Goal: Task Accomplishment & Management: Manage account settings

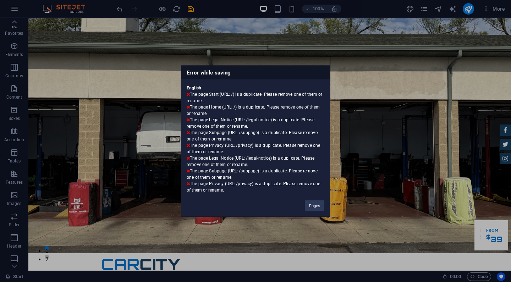
scroll to position [29, 0]
click at [321, 206] on button "Pages" at bounding box center [315, 205] width 20 height 11
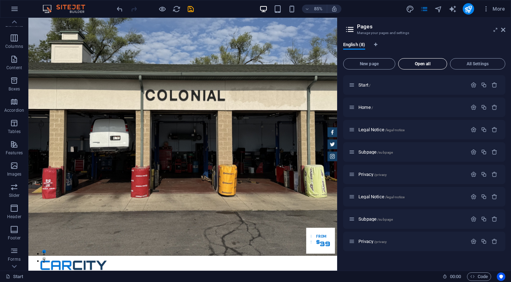
click at [431, 63] on span "Open all" at bounding box center [423, 64] width 43 height 4
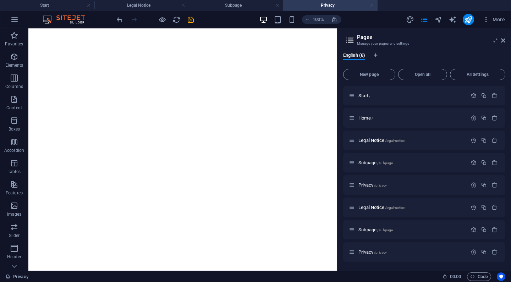
click at [373, 6] on link at bounding box center [372, 5] width 4 height 7
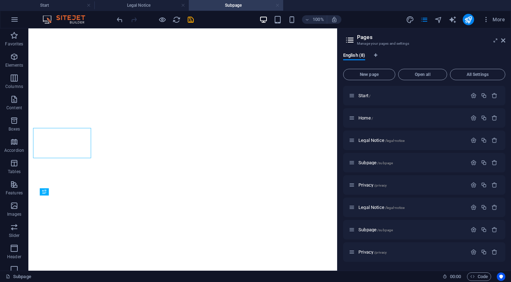
click at [278, 6] on link at bounding box center [278, 5] width 4 height 7
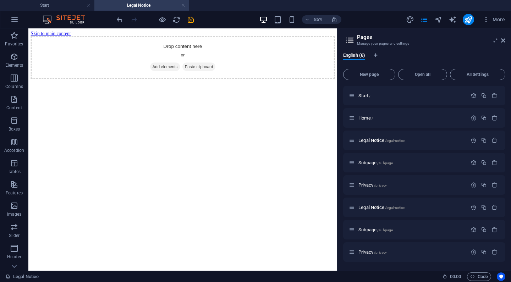
scroll to position [0, 0]
click at [183, 6] on link at bounding box center [183, 5] width 4 height 7
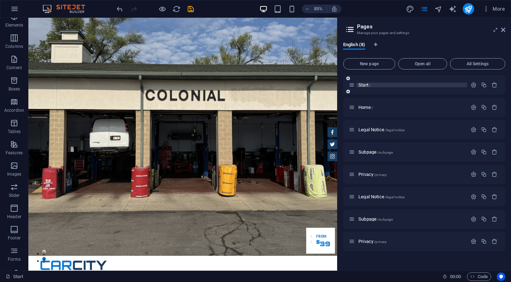
click at [366, 86] on span "Start /" at bounding box center [365, 84] width 12 height 5
click at [474, 85] on icon "button" at bounding box center [474, 85] width 6 height 6
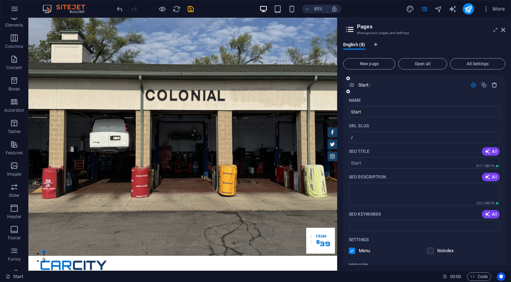
click at [493, 83] on icon "button" at bounding box center [495, 85] width 6 height 6
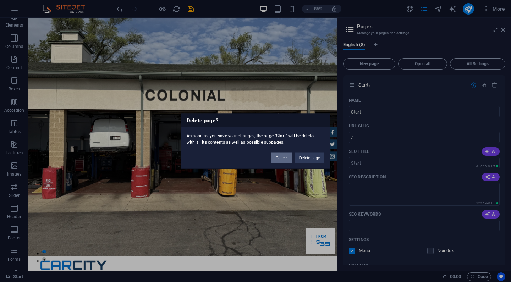
click at [285, 160] on button "Cancel" at bounding box center [281, 157] width 21 height 11
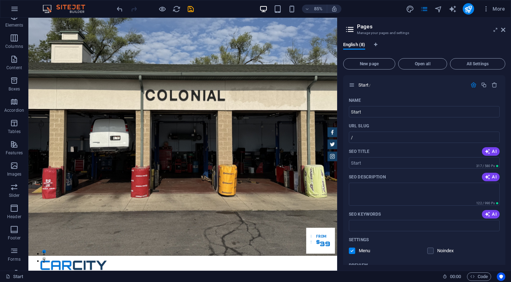
click at [378, 13] on div "85% More" at bounding box center [311, 8] width 393 height 11
click at [505, 32] on icon at bounding box center [503, 30] width 4 height 6
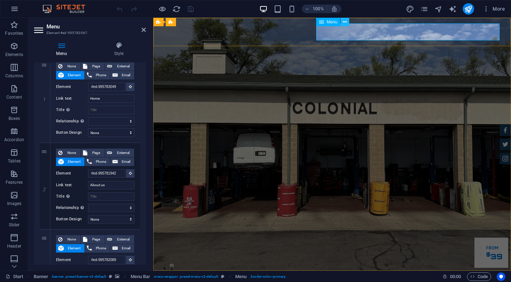
click at [345, 23] on icon at bounding box center [345, 21] width 4 height 7
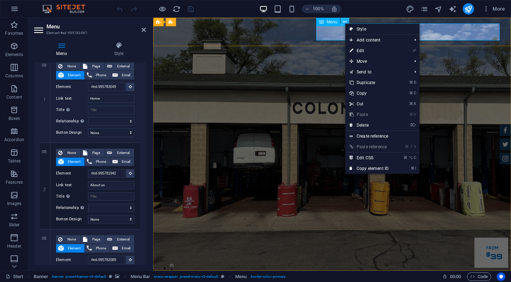
click at [344, 23] on icon at bounding box center [345, 21] width 4 height 7
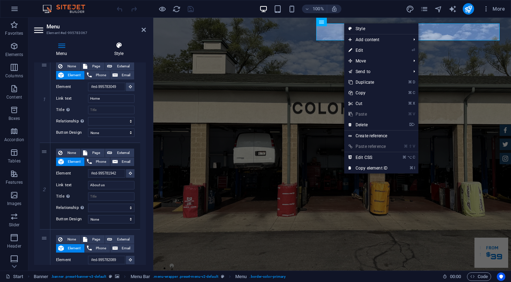
click at [119, 45] on icon at bounding box center [119, 45] width 54 height 7
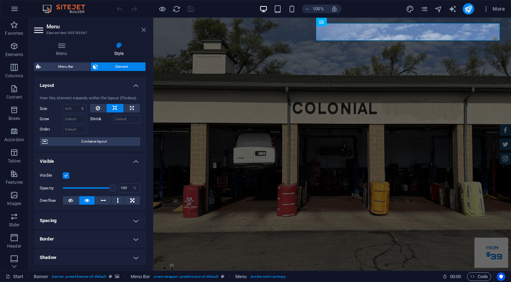
click at [145, 27] on icon at bounding box center [144, 30] width 4 height 6
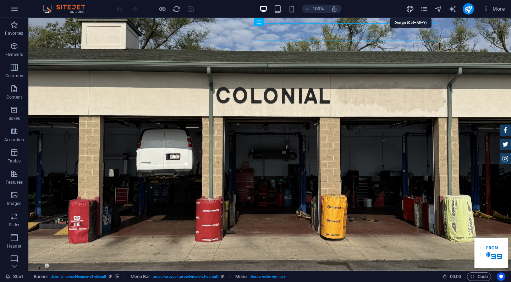
click at [407, 10] on icon "design" at bounding box center [410, 9] width 8 height 8
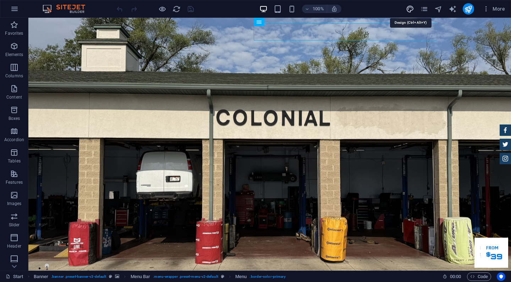
select select "px"
select select "400"
select select "px"
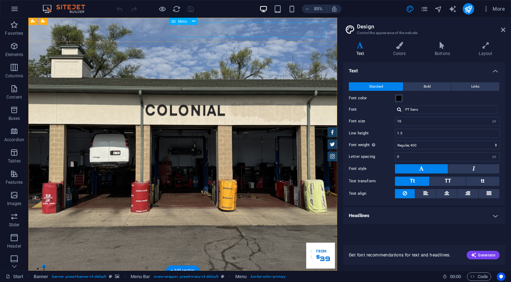
click at [502, 31] on icon at bounding box center [503, 30] width 4 height 6
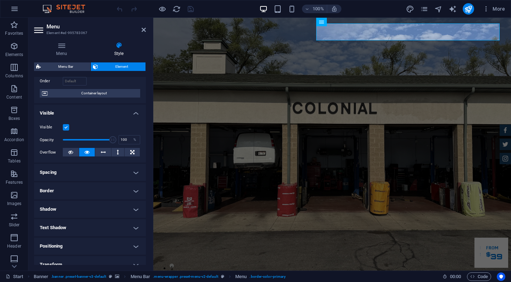
scroll to position [49, 0]
click at [65, 50] on h4 "Menu" at bounding box center [63, 49] width 58 height 15
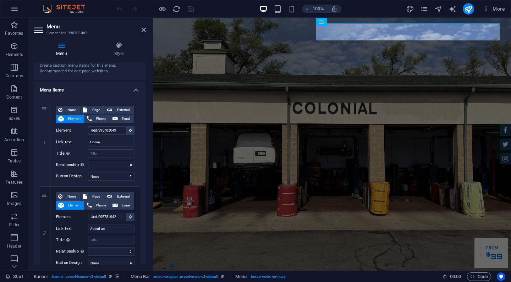
scroll to position [32, 0]
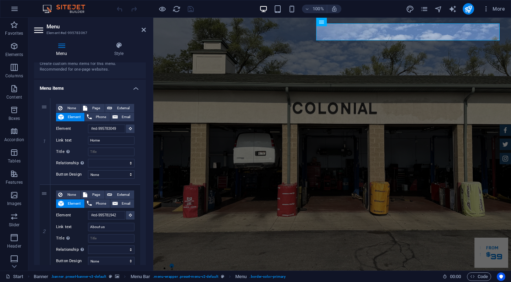
click at [134, 89] on h4 "Menu items" at bounding box center [90, 86] width 112 height 13
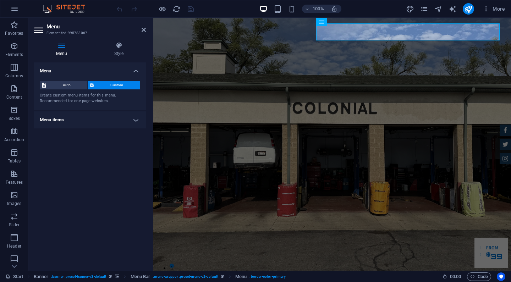
scroll to position [0, 0]
click at [134, 117] on h4 "Menu items" at bounding box center [90, 119] width 112 height 17
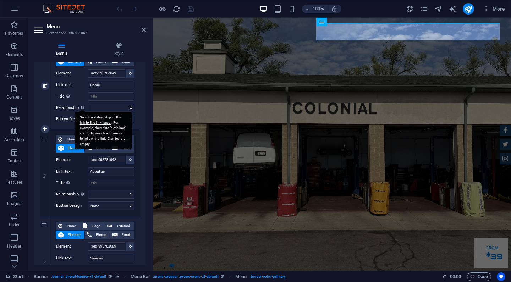
scroll to position [88, 0]
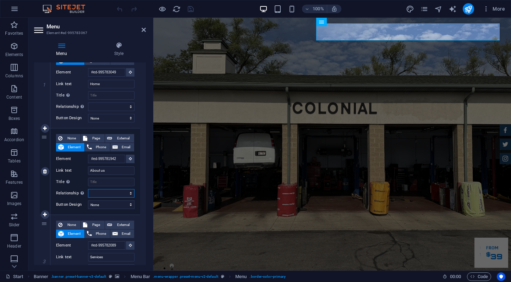
select select
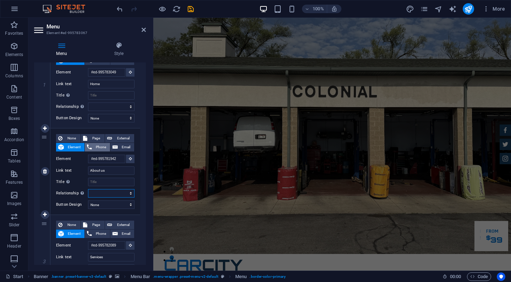
scroll to position [0, 0]
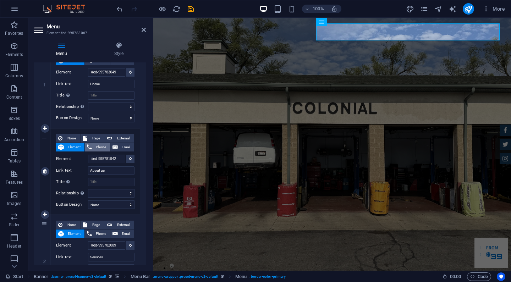
click at [94, 147] on span "Phone" at bounding box center [101, 147] width 14 height 9
select select
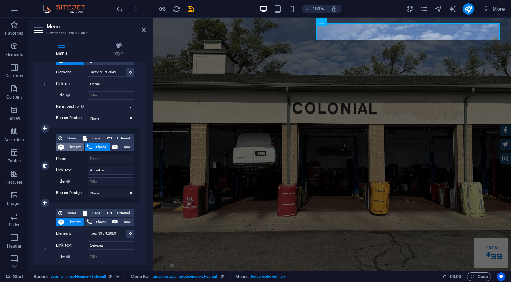
click at [72, 146] on span "Element" at bounding box center [74, 147] width 16 height 9
select select
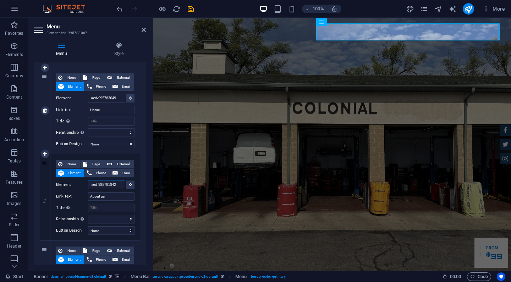
scroll to position [60, 0]
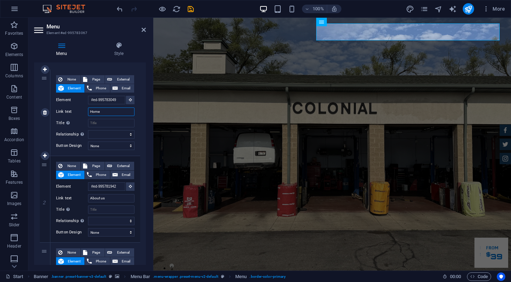
click at [105, 112] on input "Home" at bounding box center [111, 112] width 47 height 9
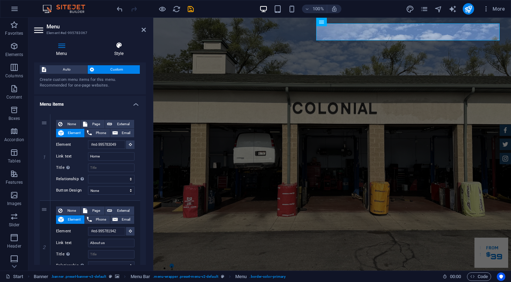
click at [117, 49] on h4 "Style" at bounding box center [119, 49] width 54 height 15
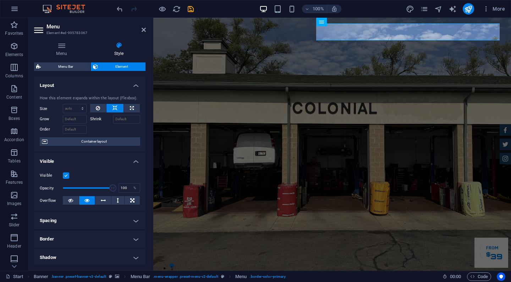
click at [133, 85] on h4 "Layout" at bounding box center [90, 83] width 112 height 13
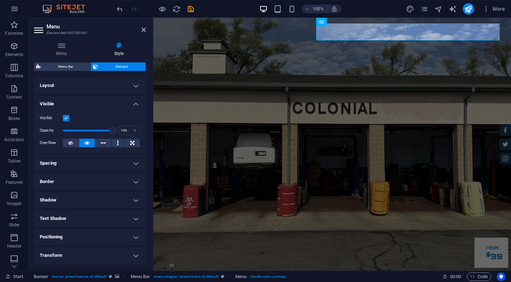
click at [136, 100] on h4 "Visible" at bounding box center [90, 102] width 112 height 13
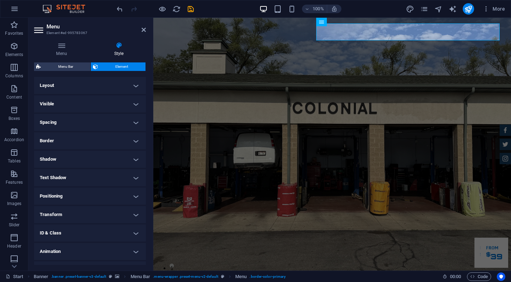
click at [136, 118] on h4 "Spacing" at bounding box center [90, 122] width 112 height 17
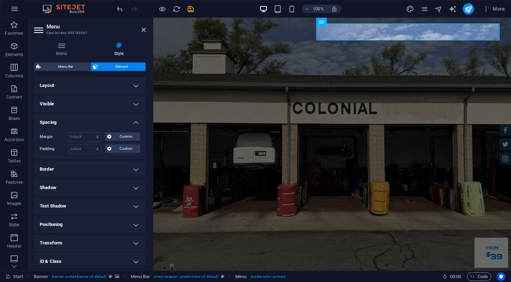
click at [136, 120] on h4 "Spacing" at bounding box center [90, 120] width 112 height 13
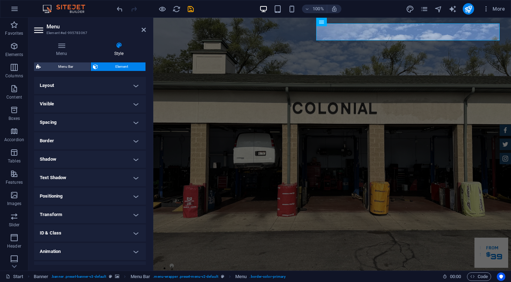
click at [133, 140] on h4 "Border" at bounding box center [90, 140] width 112 height 17
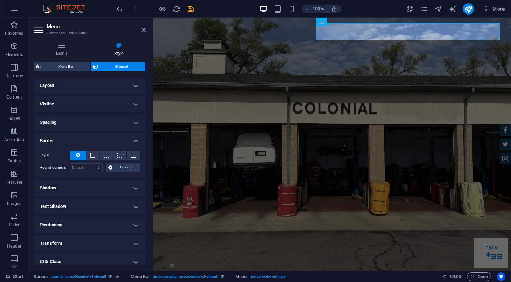
click at [133, 140] on h4 "Border" at bounding box center [90, 138] width 112 height 13
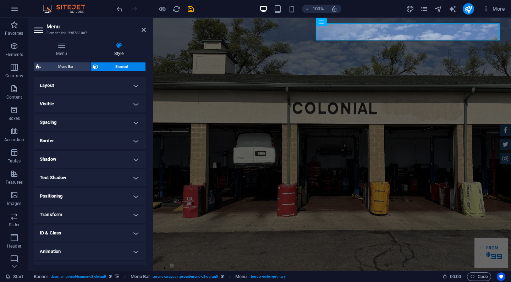
click at [129, 178] on h4 "Text Shadow" at bounding box center [90, 177] width 112 height 17
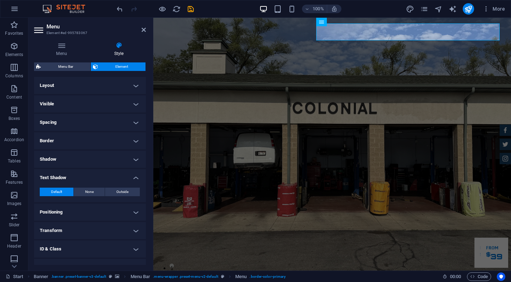
click at [129, 178] on h4 "Text Shadow" at bounding box center [90, 175] width 112 height 13
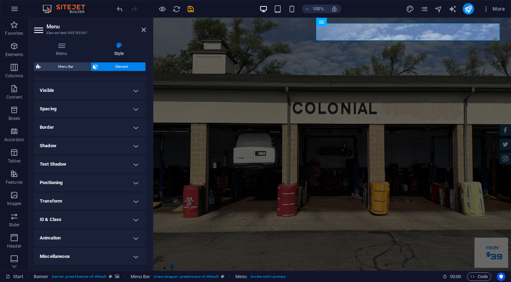
click at [137, 218] on h4 "ID & Class" at bounding box center [90, 219] width 112 height 17
click at [136, 218] on h4 "ID & Class" at bounding box center [90, 218] width 112 height 13
click at [130, 241] on h4 "Animation" at bounding box center [90, 238] width 112 height 17
click at [131, 235] on h4 "Animation" at bounding box center [90, 236] width 112 height 13
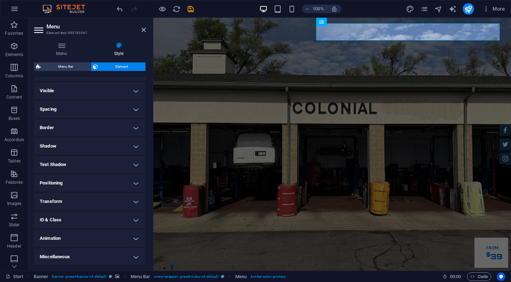
click at [135, 256] on h4 "Miscellaneous" at bounding box center [90, 257] width 112 height 17
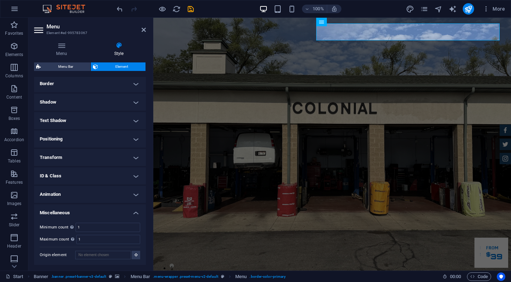
click at [130, 206] on h4 "Miscellaneous" at bounding box center [90, 211] width 112 height 13
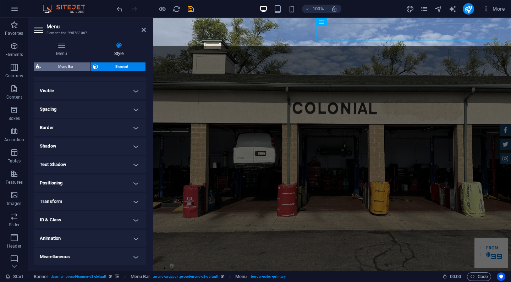
click at [65, 68] on span "Menu Bar" at bounding box center [65, 66] width 45 height 9
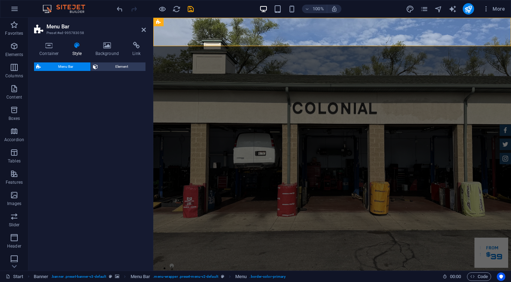
select select "rem"
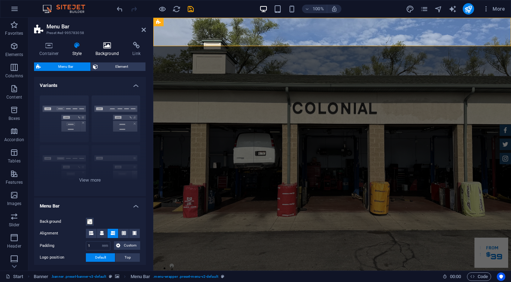
click at [106, 48] on icon at bounding box center [107, 45] width 34 height 7
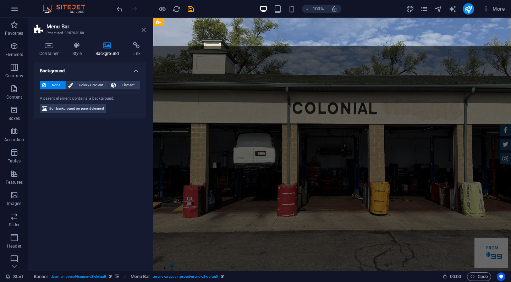
click at [144, 30] on icon at bounding box center [144, 30] width 4 height 6
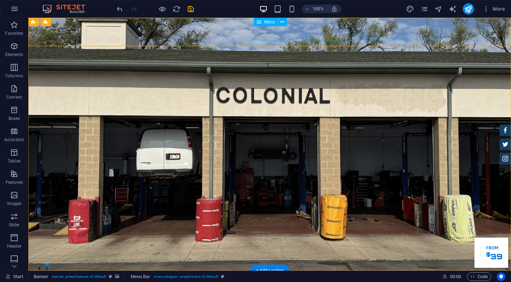
click at [267, 23] on span "Menu" at bounding box center [270, 22] width 11 height 4
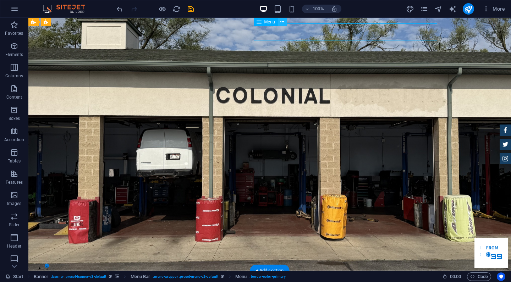
click at [282, 23] on icon at bounding box center [282, 21] width 4 height 7
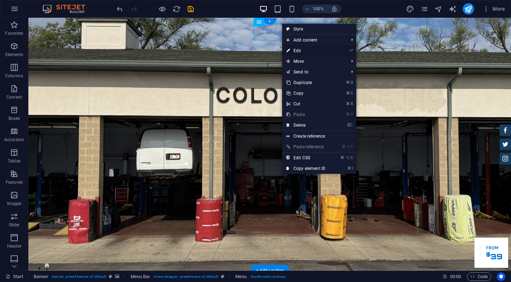
click at [318, 50] on link "⏎ Edit" at bounding box center [306, 50] width 48 height 11
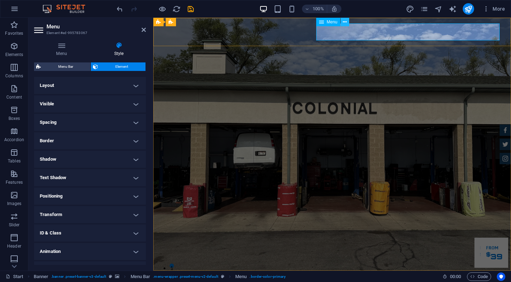
click at [342, 24] on button at bounding box center [345, 22] width 9 height 9
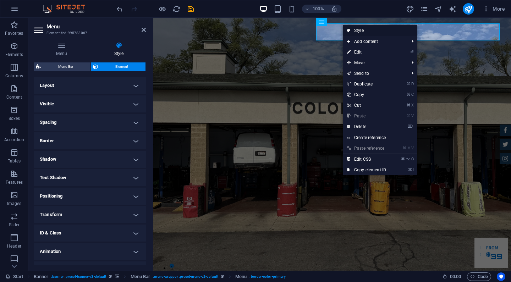
click at [349, 31] on icon at bounding box center [349, 30] width 4 height 11
select select "rem"
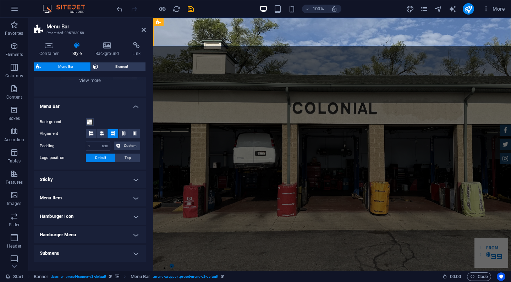
scroll to position [101, 0]
click at [146, 31] on icon at bounding box center [144, 30] width 4 height 6
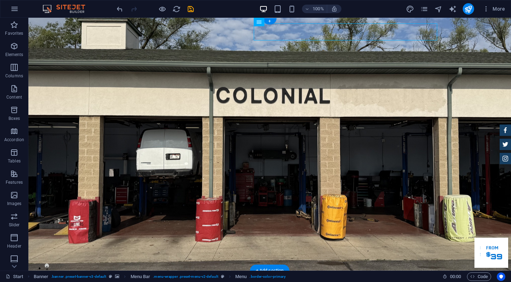
click at [259, 23] on icon at bounding box center [259, 22] width 5 height 9
click at [284, 22] on icon at bounding box center [282, 21] width 4 height 7
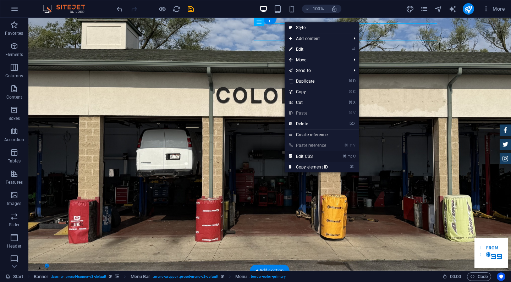
click at [332, 155] on link "⌘ ⌥ C Edit CSS" at bounding box center [309, 156] width 48 height 11
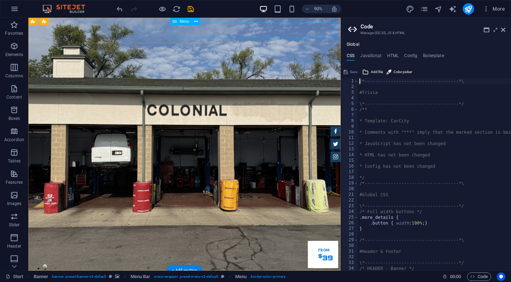
click at [370, 58] on h4 "JavaScript" at bounding box center [370, 57] width 21 height 8
type textarea "/* JS for preset "Menu V2" */"
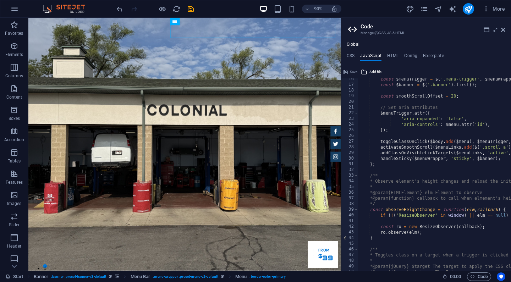
scroll to position [87, 0]
click at [424, 56] on h4 "Boilerplate" at bounding box center [433, 57] width 21 height 8
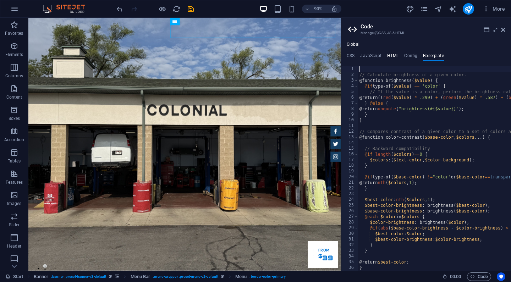
click at [393, 53] on h4 "HTML" at bounding box center [393, 57] width 12 height 8
type textarea "<a href="#main-content" class="wv-link-content button">Skip to main content</a>"
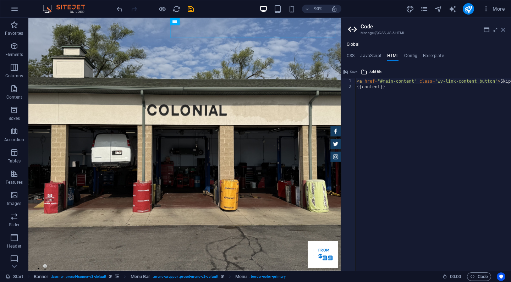
click at [505, 27] on icon at bounding box center [503, 30] width 4 height 6
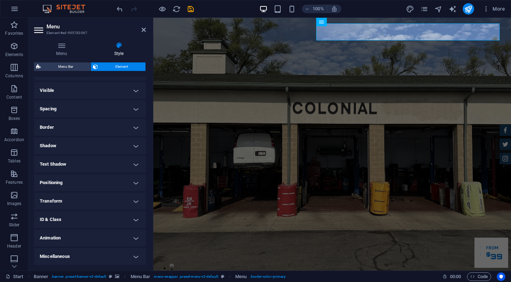
scroll to position [13, 0]
click at [72, 50] on h4 "Menu" at bounding box center [63, 49] width 58 height 15
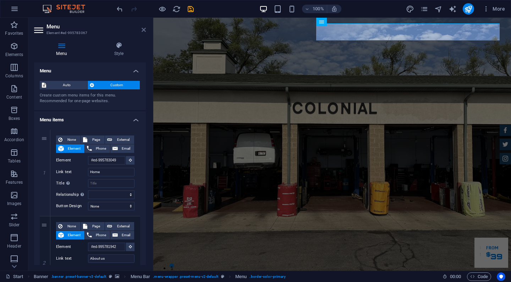
click at [144, 28] on icon at bounding box center [144, 30] width 4 height 6
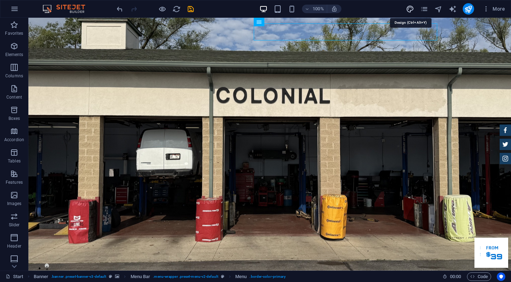
click at [408, 6] on icon "design" at bounding box center [410, 9] width 8 height 8
select select "px"
select select "400"
select select "px"
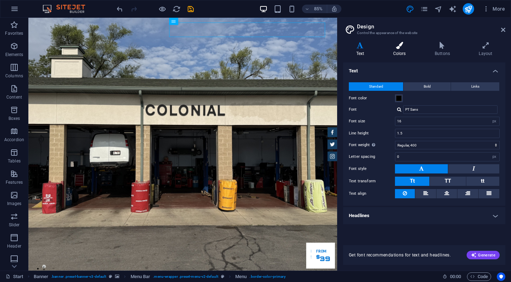
click at [405, 52] on h4 "Colors" at bounding box center [401, 49] width 42 height 15
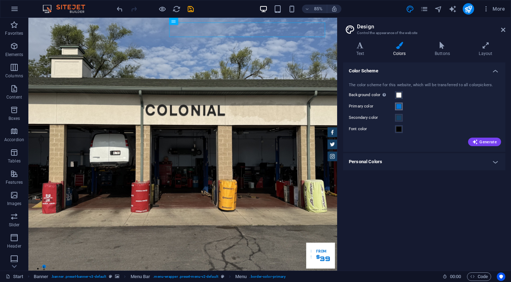
click at [399, 106] on span at bounding box center [399, 107] width 6 height 6
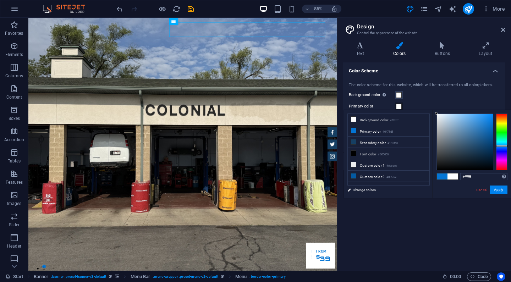
drag, startPoint x: 455, startPoint y: 140, endPoint x: 432, endPoint y: 109, distance: 38.6
click at [432, 109] on body "Colonial Auto Repair Start Favorites Elements Columns Content Boxes Accordion T…" at bounding box center [255, 141] width 511 height 282
click at [495, 188] on button "Apply" at bounding box center [499, 190] width 18 height 9
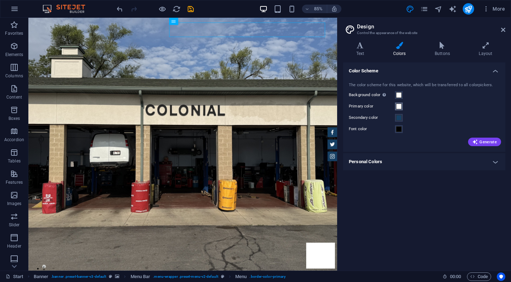
click at [400, 104] on span at bounding box center [399, 107] width 6 height 6
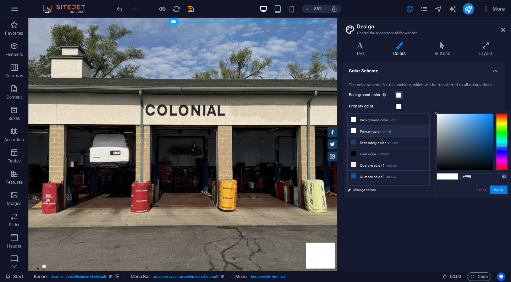
click at [366, 131] on li "Primary color #ffffff" at bounding box center [389, 130] width 82 height 11
click at [116, 9] on icon "undo" at bounding box center [120, 9] width 8 height 8
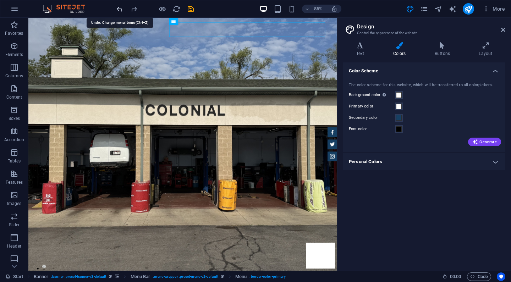
click at [122, 9] on icon "undo" at bounding box center [120, 9] width 8 height 8
click at [400, 119] on span at bounding box center [399, 118] width 6 height 6
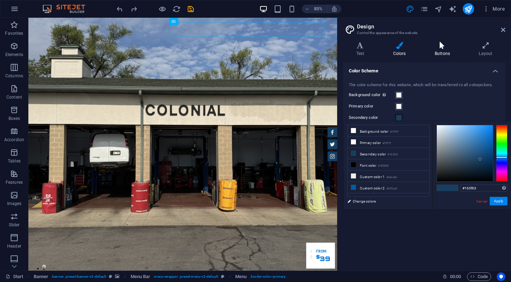
click at [451, 53] on h4 "Buttons" at bounding box center [444, 49] width 44 height 15
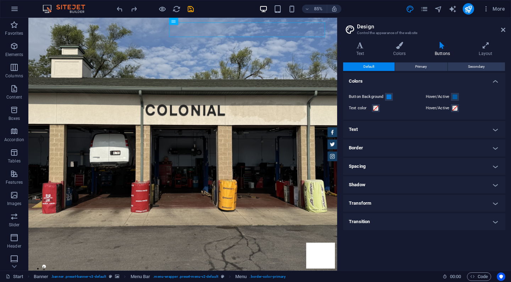
click at [389, 130] on h4 "Text" at bounding box center [424, 129] width 162 height 17
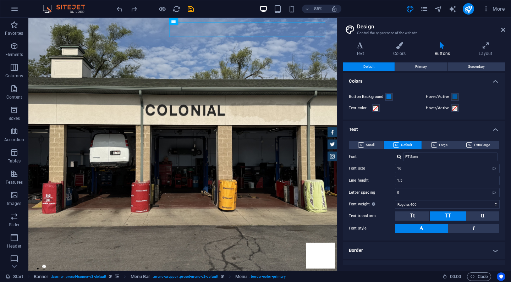
click at [399, 131] on h4 "Text" at bounding box center [424, 127] width 162 height 13
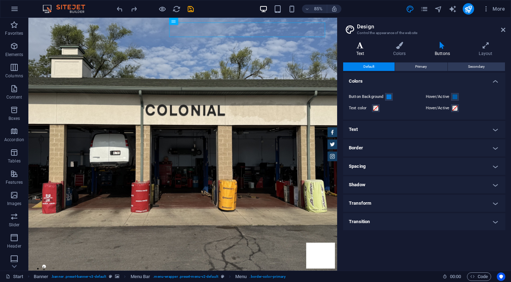
click at [365, 51] on h4 "Text" at bounding box center [361, 49] width 37 height 15
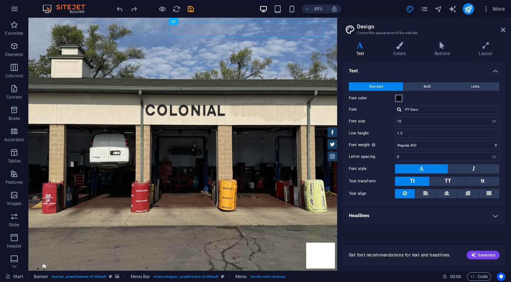
click at [397, 97] on span at bounding box center [399, 99] width 6 height 6
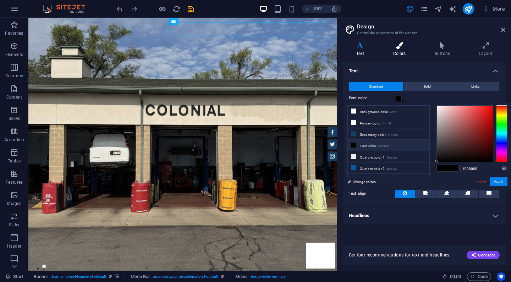
click at [397, 47] on icon at bounding box center [399, 45] width 39 height 7
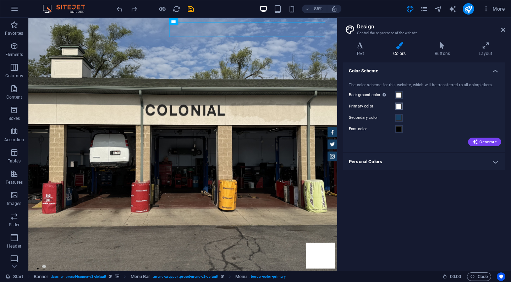
click at [402, 104] on button "Primary color" at bounding box center [399, 107] width 8 height 8
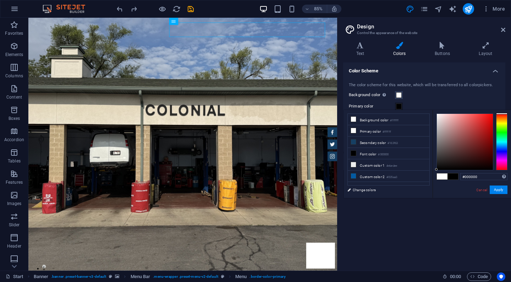
drag, startPoint x: 443, startPoint y: 141, endPoint x: 432, endPoint y: 182, distance: 42.3
click at [432, 182] on div "less Background color #ffffff Primary color #ffffff Secondary color #163f63 Fon…" at bounding box center [427, 154] width 167 height 88
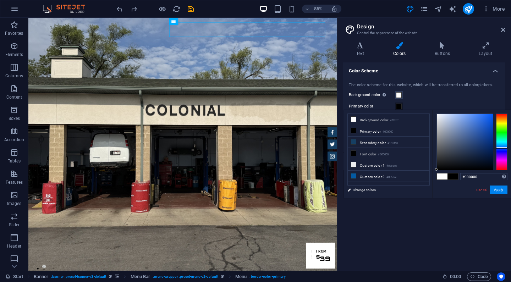
drag, startPoint x: 501, startPoint y: 129, endPoint x: 502, endPoint y: 148, distance: 18.5
click at [502, 148] on div at bounding box center [501, 142] width 11 height 57
drag, startPoint x: 487, startPoint y: 125, endPoint x: 480, endPoint y: 118, distance: 10.3
click at [480, 118] on div at bounding box center [465, 142] width 56 height 56
type input "#7ba4ed"
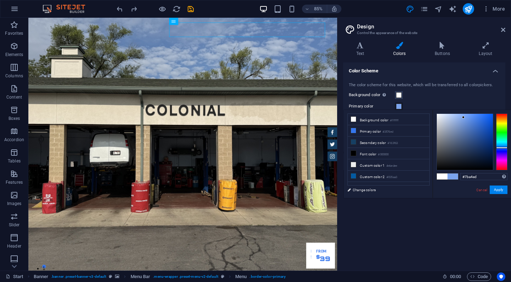
drag, startPoint x: 470, startPoint y: 118, endPoint x: 464, endPoint y: 118, distance: 6.0
click at [464, 118] on div at bounding box center [465, 142] width 56 height 56
click at [498, 191] on button "Apply" at bounding box center [499, 190] width 18 height 9
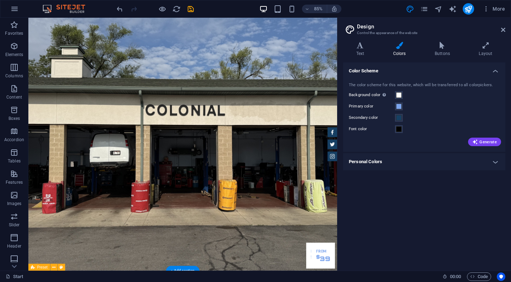
scroll to position [0, 0]
